Goal: Transaction & Acquisition: Purchase product/service

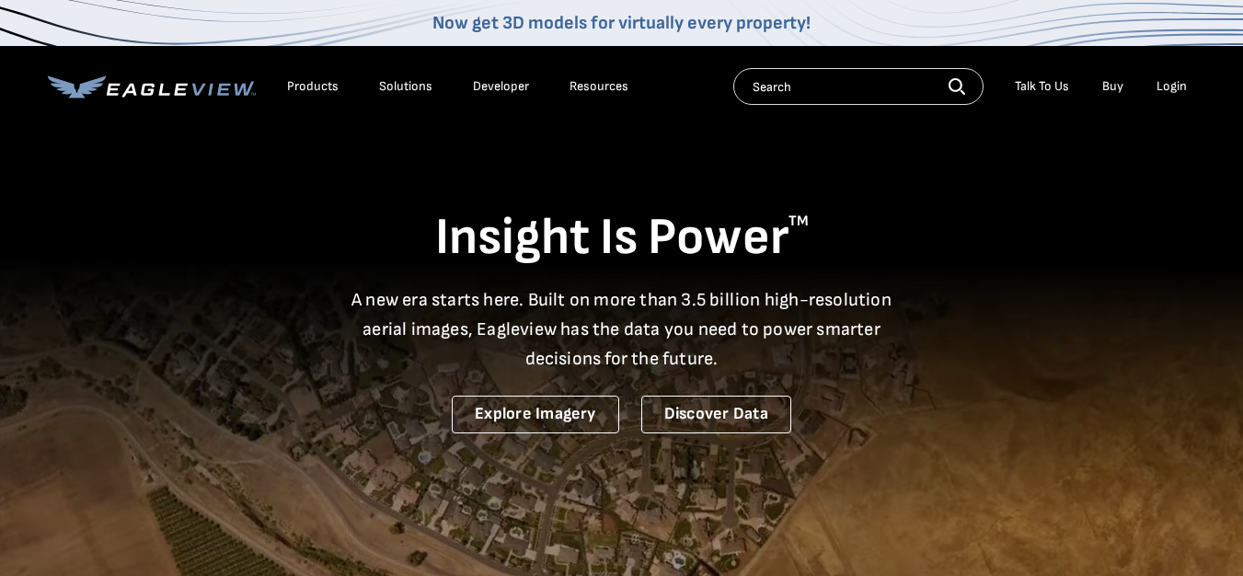
click at [1176, 83] on div "Login" at bounding box center [1171, 86] width 30 height 17
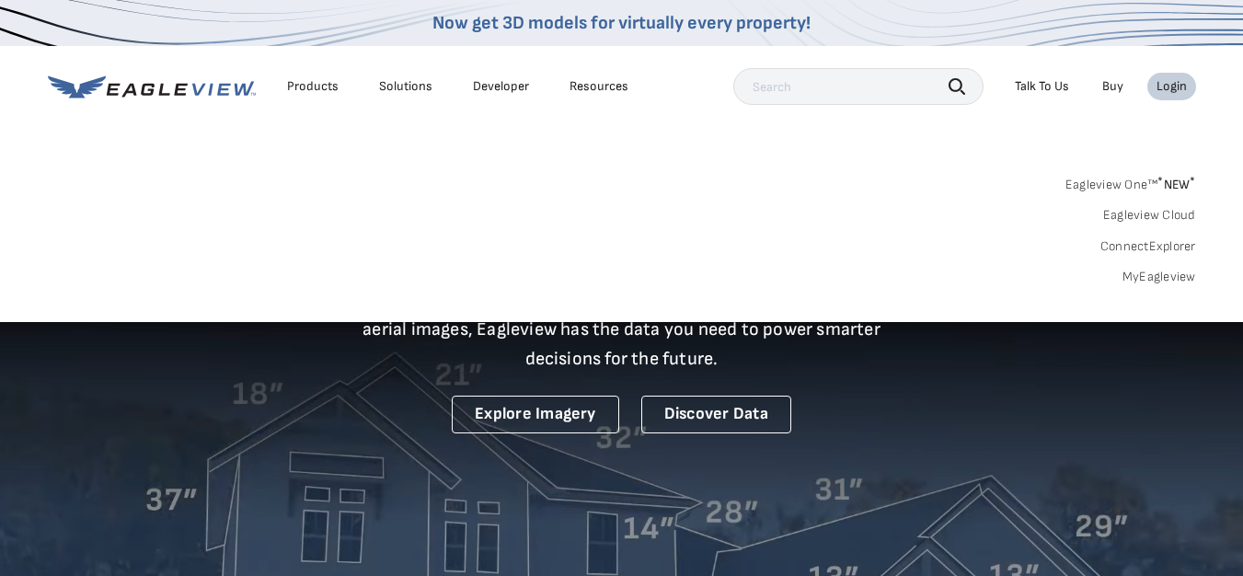
click at [1169, 273] on link "MyEagleview" at bounding box center [1159, 277] width 74 height 17
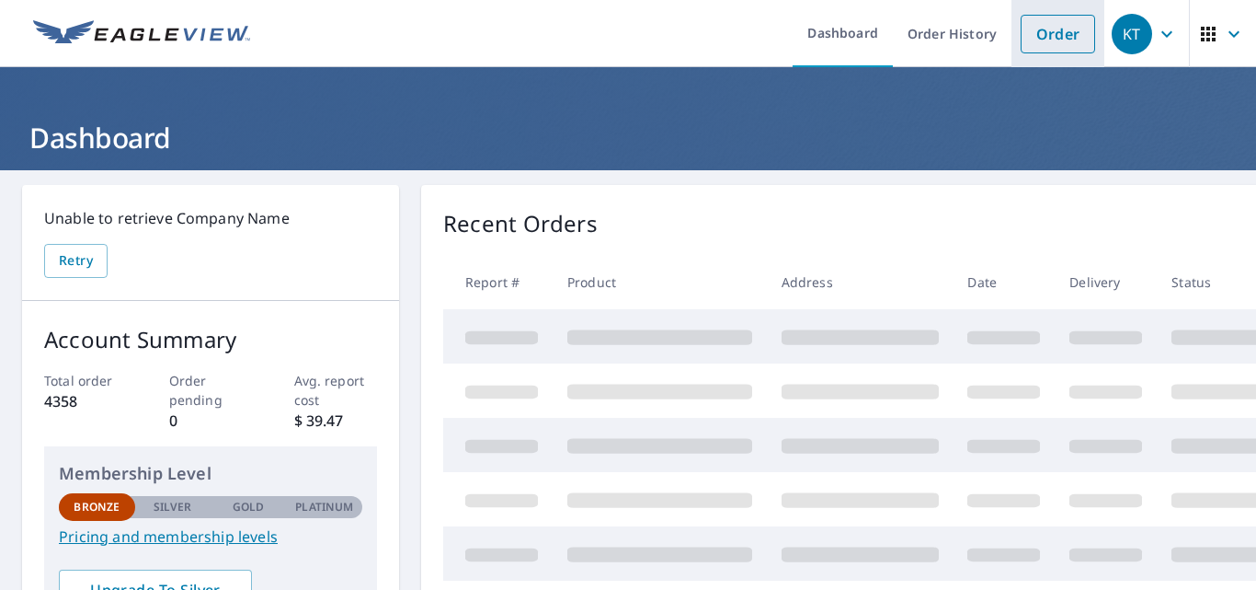
click at [1057, 31] on link "Order" at bounding box center [1058, 34] width 75 height 39
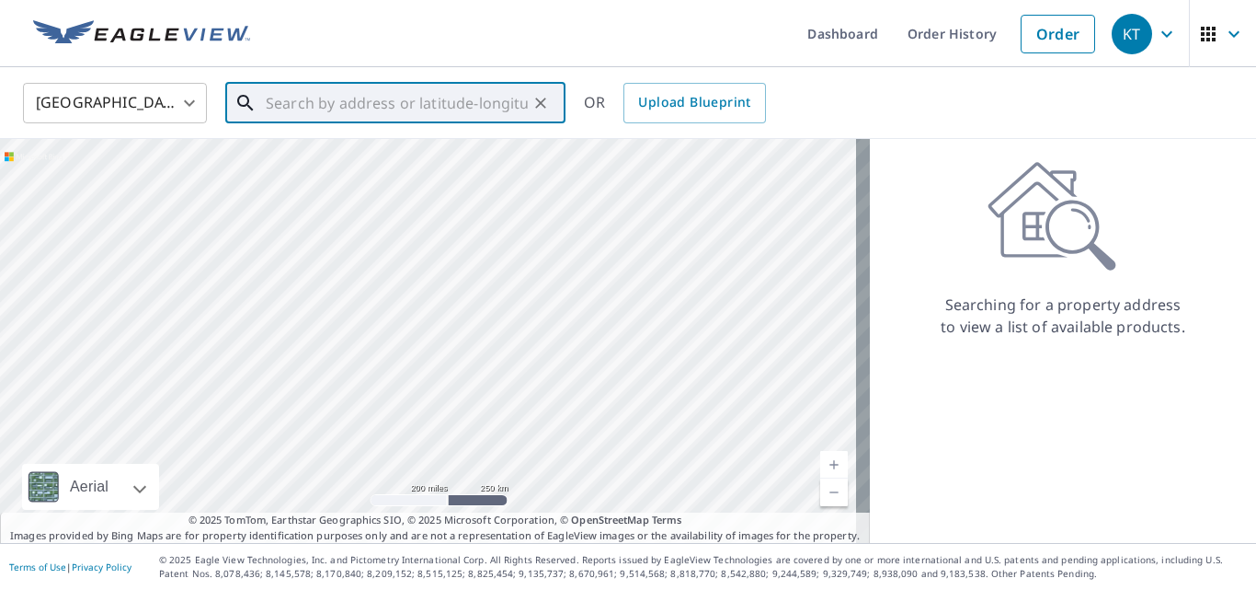
click at [413, 113] on input "text" at bounding box center [397, 103] width 262 height 52
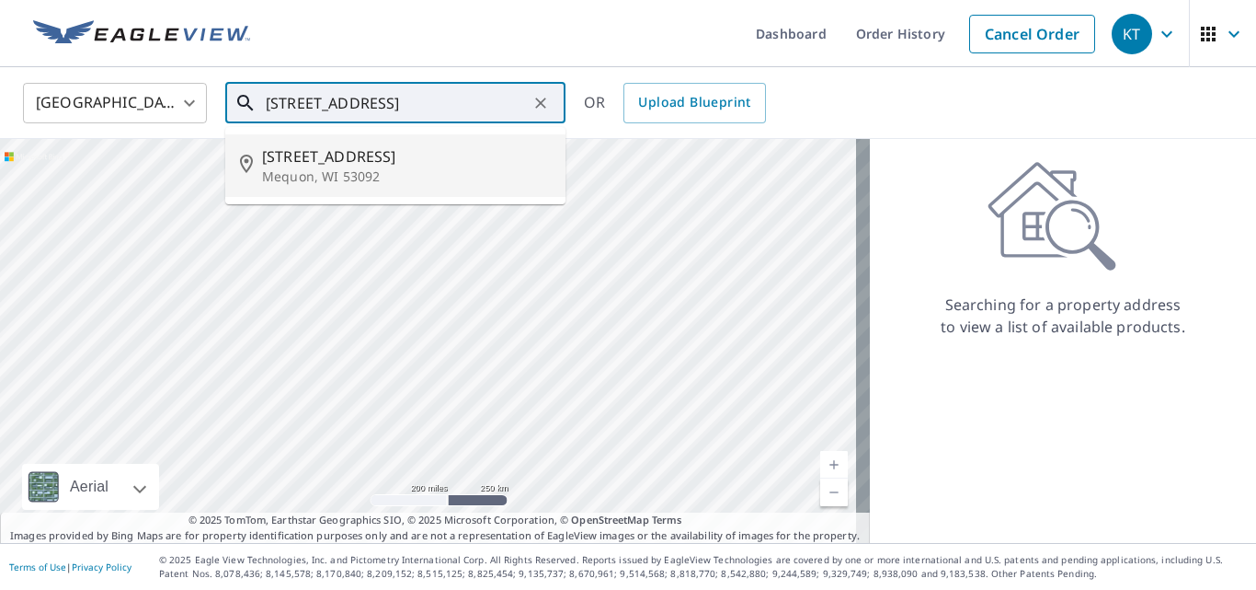
click at [347, 170] on p "Mequon, WI 53092" at bounding box center [406, 176] width 289 height 18
type input "10606 N Lake Shore Dr Mequon, WI 53092"
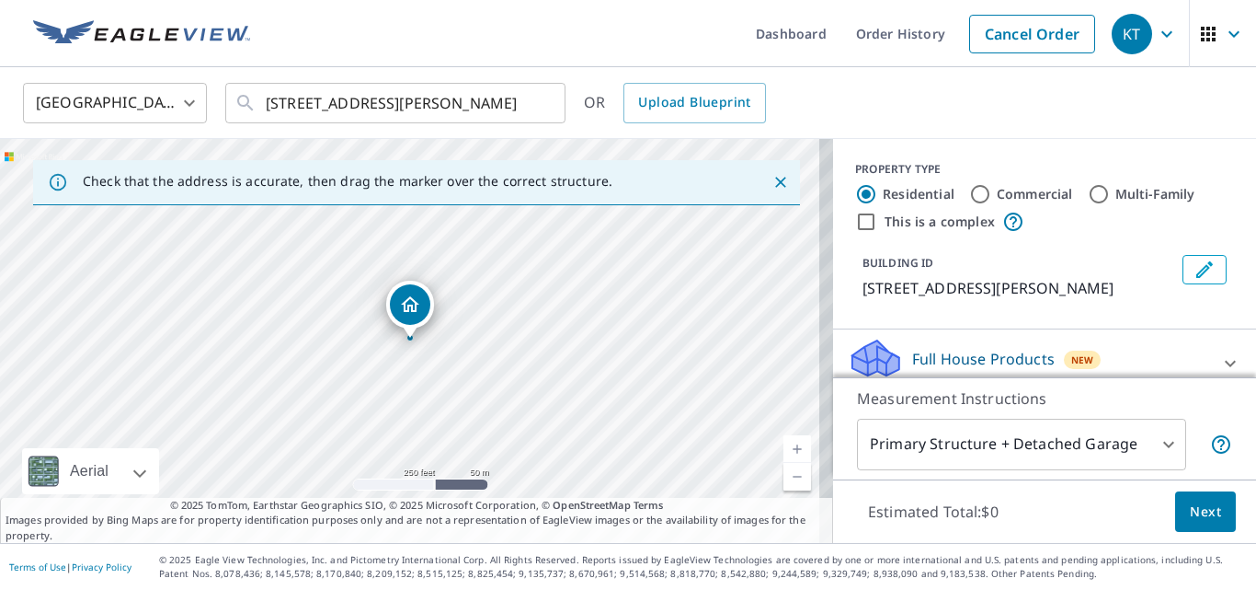
click at [785, 450] on link "Current Level 17, Zoom In" at bounding box center [798, 449] width 28 height 28
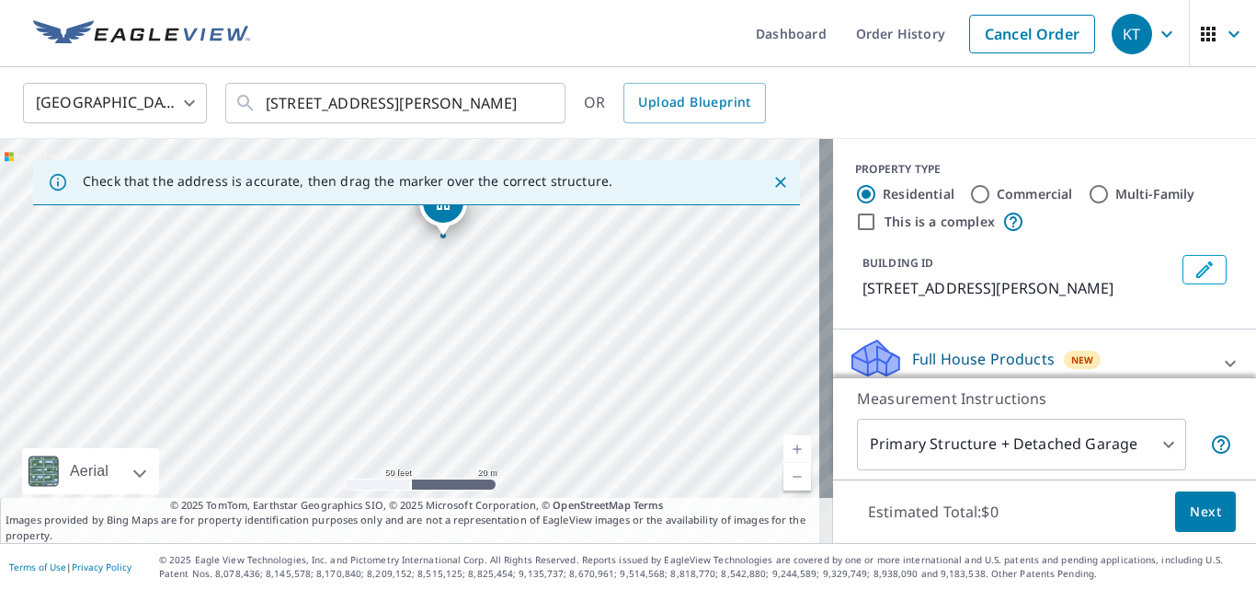
drag, startPoint x: 532, startPoint y: 370, endPoint x: 565, endPoint y: 268, distance: 107.3
click at [565, 268] on div "10606 N Lake Shore Dr Mequon, WI 53092" at bounding box center [416, 341] width 833 height 404
click at [473, 353] on div "10606 N Lake Shore Dr Mequon, WI 53092" at bounding box center [416, 341] width 833 height 404
drag, startPoint x: 459, startPoint y: 247, endPoint x: 403, endPoint y: 372, distance: 136.3
drag, startPoint x: 522, startPoint y: 380, endPoint x: 542, endPoint y: 329, distance: 54.5
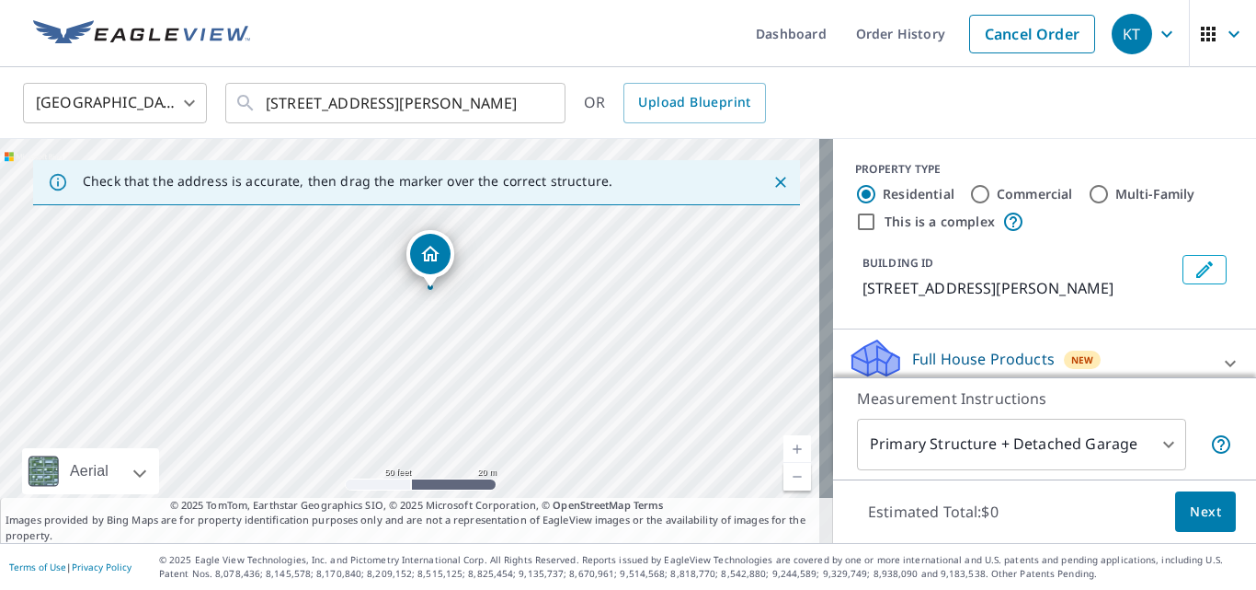
click at [542, 329] on div "10606 N Lake Shore Dr Mequon, WI 53092" at bounding box center [416, 341] width 833 height 404
drag, startPoint x: 427, startPoint y: 256, endPoint x: 431, endPoint y: 304, distance: 49.0
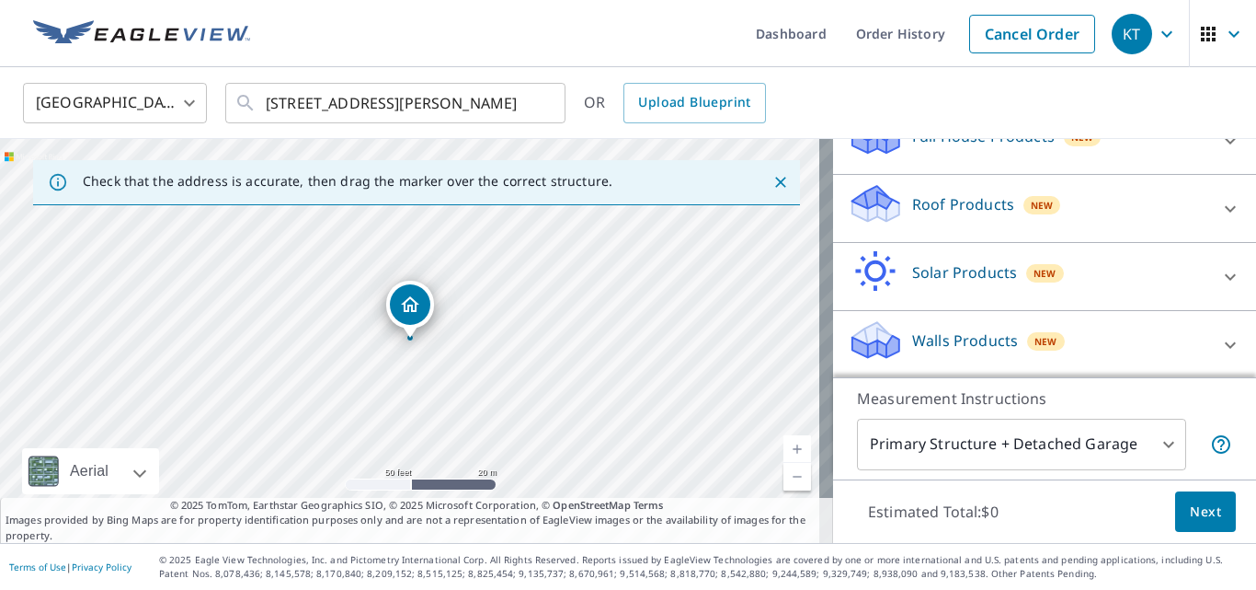
scroll to position [247, 0]
click at [1042, 202] on div "New" at bounding box center [1043, 203] width 38 height 18
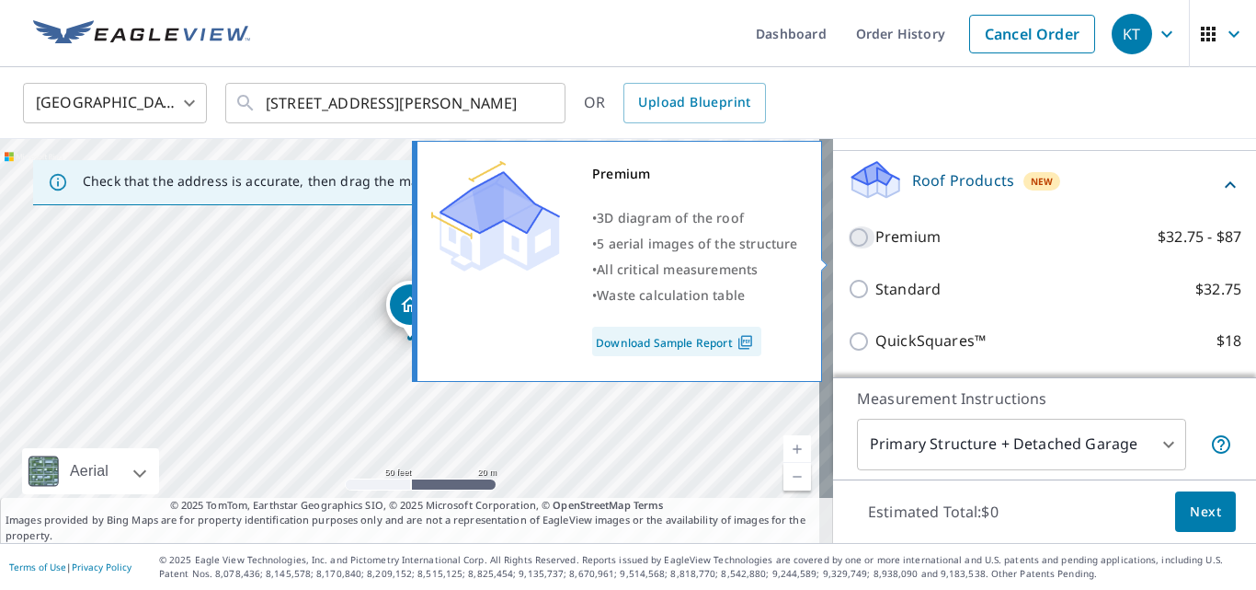
click at [848, 248] on input "Premium $32.75 - $87" at bounding box center [862, 237] width 28 height 22
checkbox input "true"
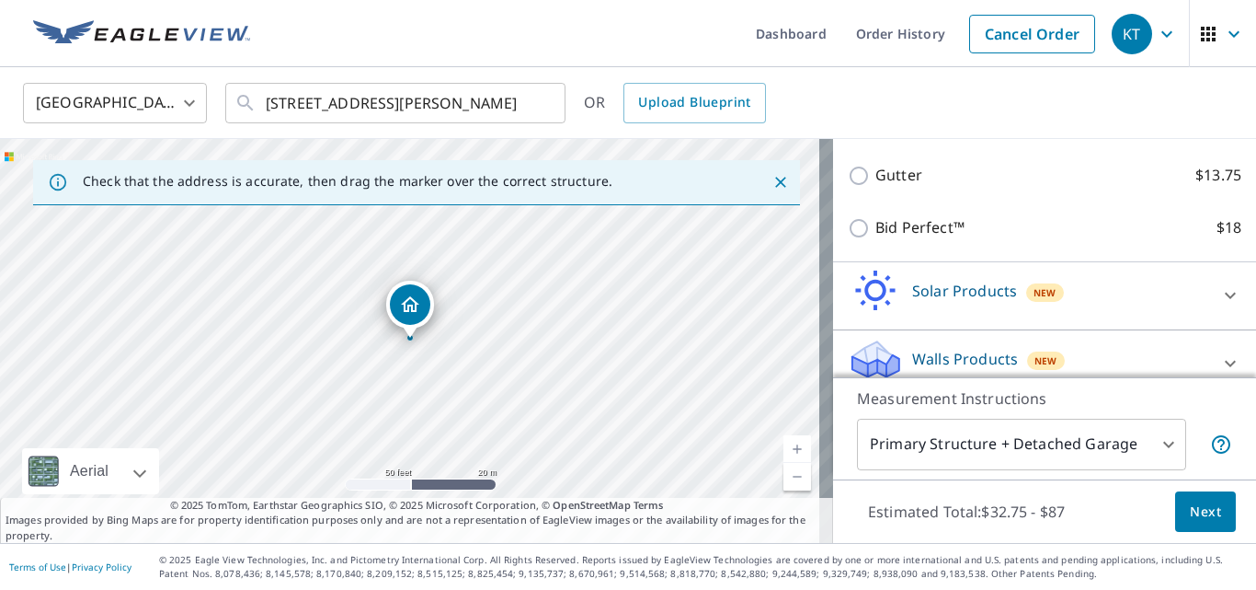
scroll to position [568, 0]
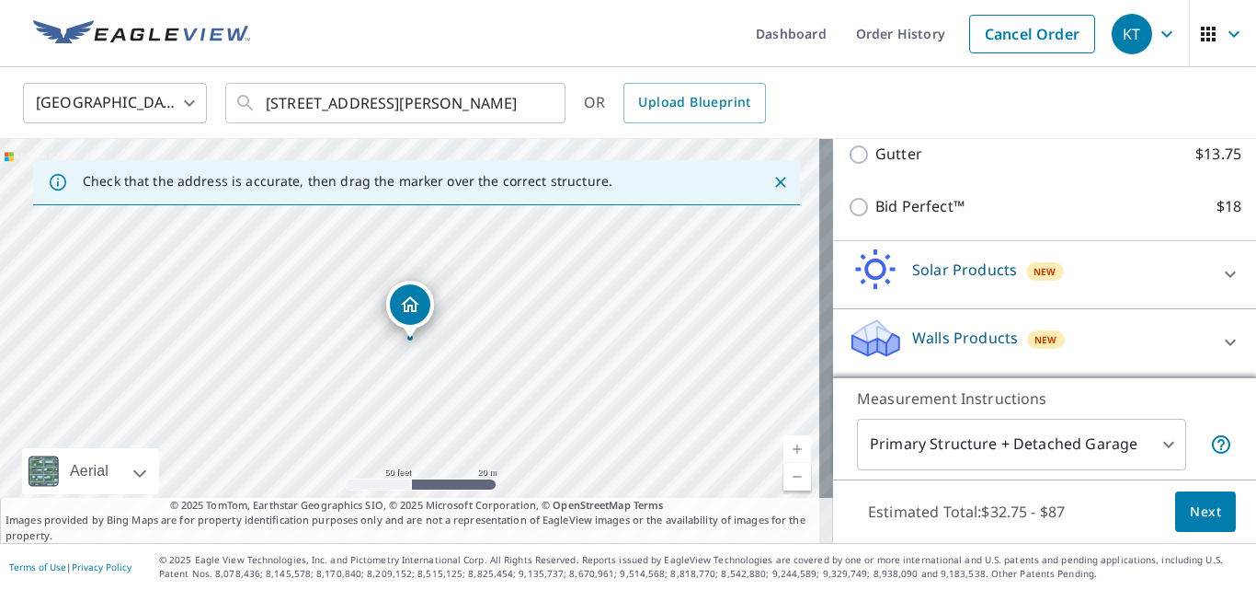
click at [1073, 331] on div "Walls Products New" at bounding box center [1028, 342] width 361 height 52
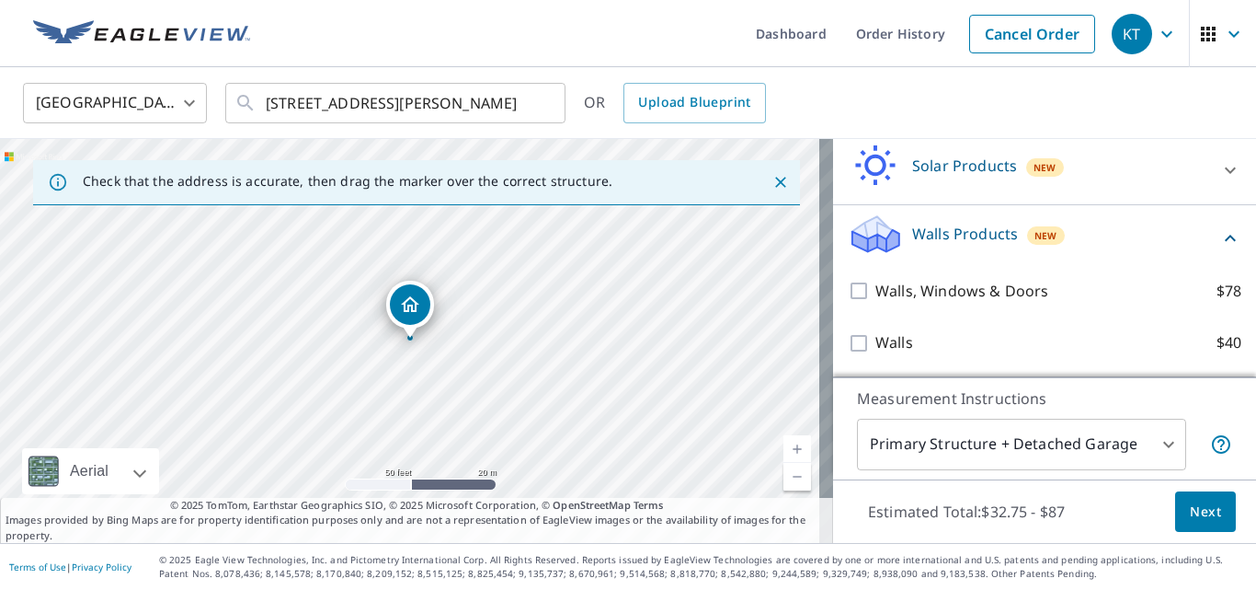
scroll to position [671, 0]
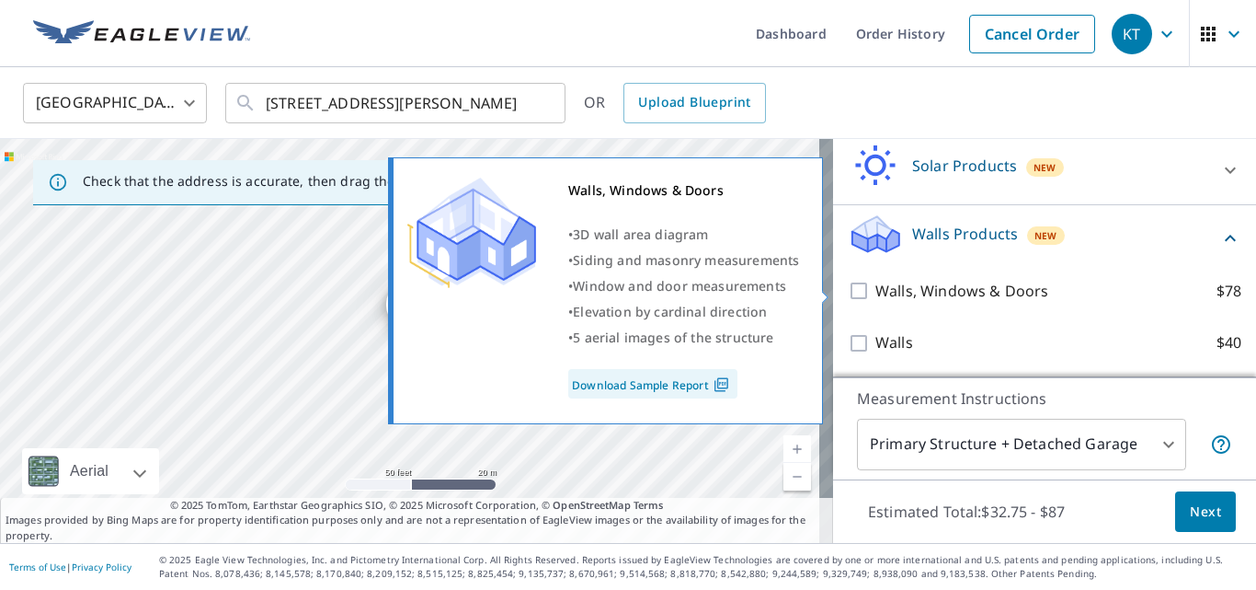
click at [848, 286] on input "Walls, Windows & Doors $78" at bounding box center [862, 291] width 28 height 22
checkbox input "true"
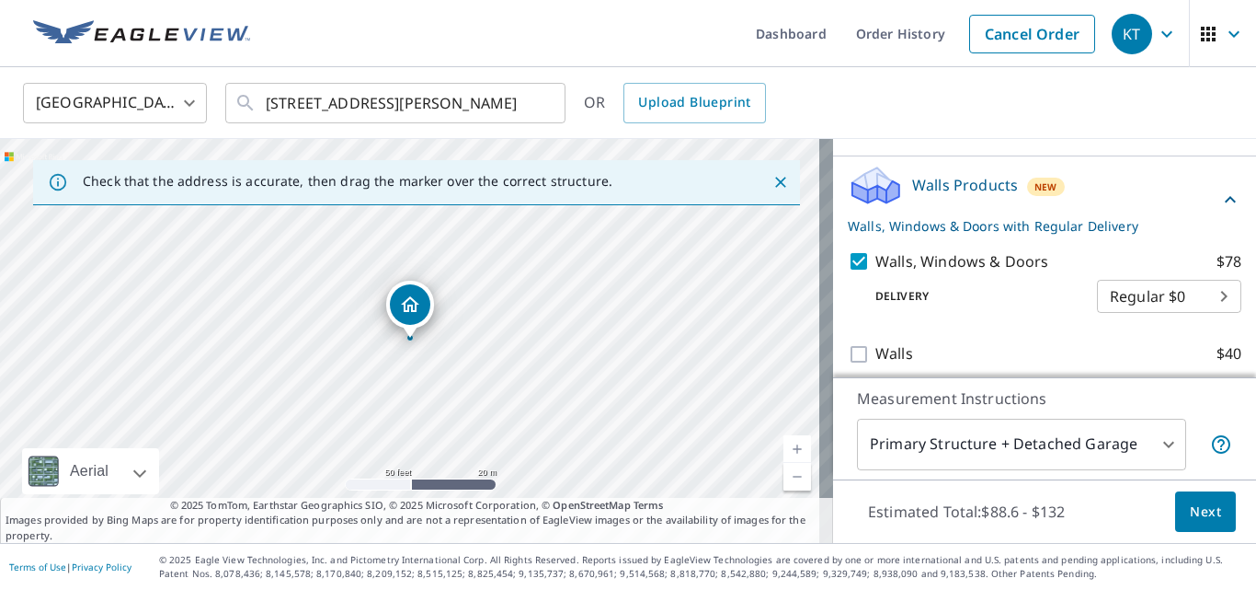
scroll to position [731, 0]
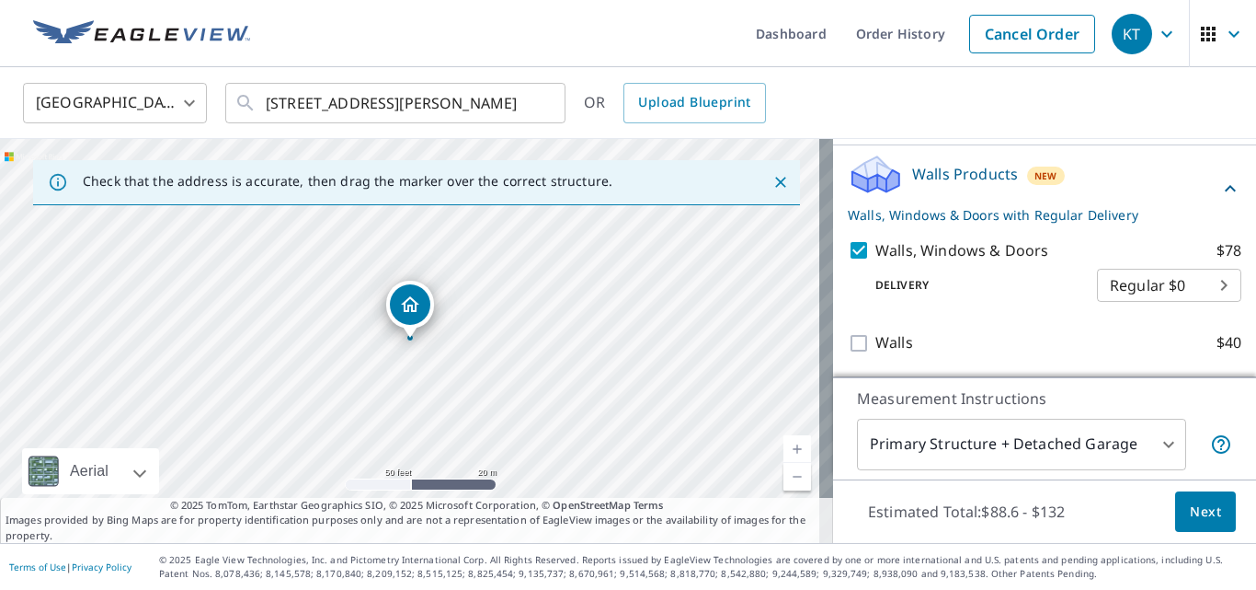
click at [1197, 519] on span "Next" at bounding box center [1205, 511] width 31 height 23
